Goal: Find specific page/section: Find specific page/section

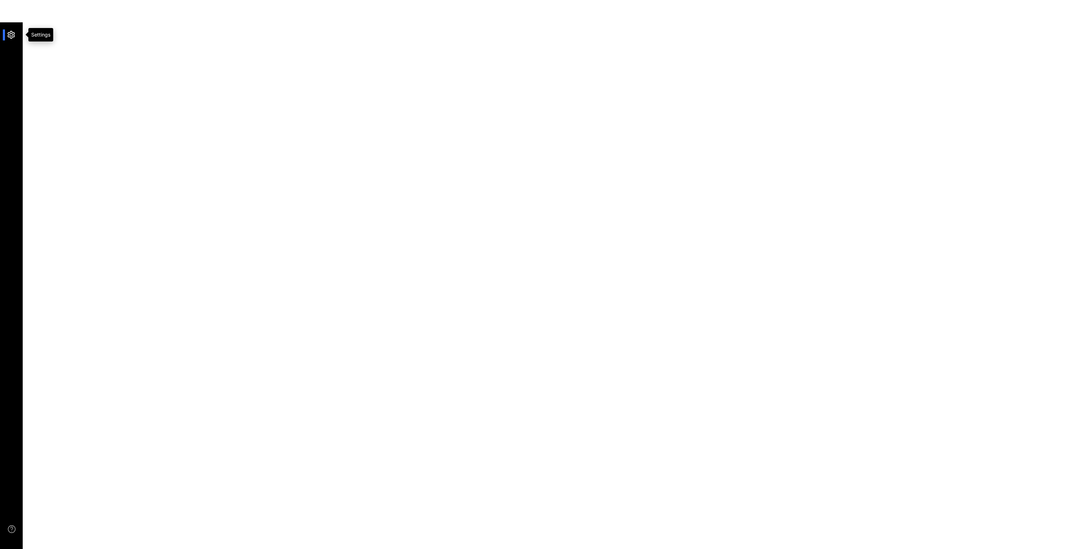
click at [9, 33] on div at bounding box center [14, 34] width 15 height 11
click at [13, 35] on div at bounding box center [14, 34] width 15 height 11
